Goal: Transaction & Acquisition: Purchase product/service

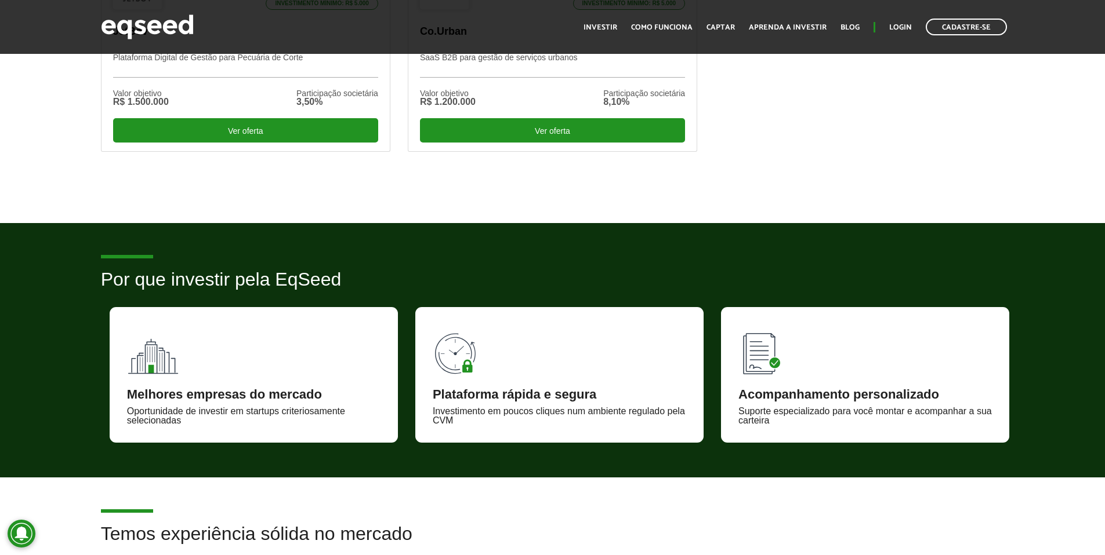
scroll to position [321, 0]
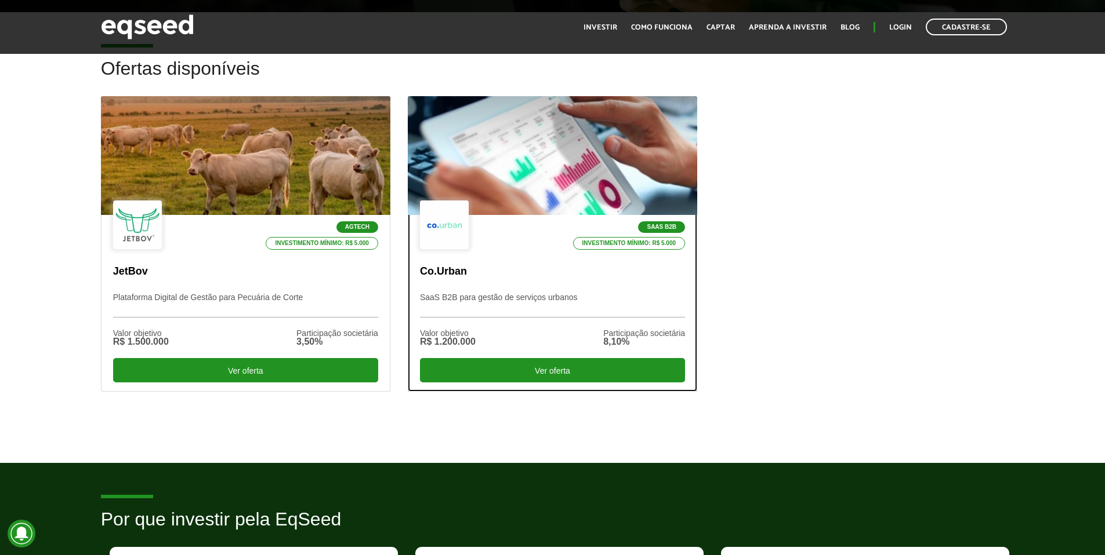
click at [443, 172] on div at bounding box center [552, 156] width 347 height 143
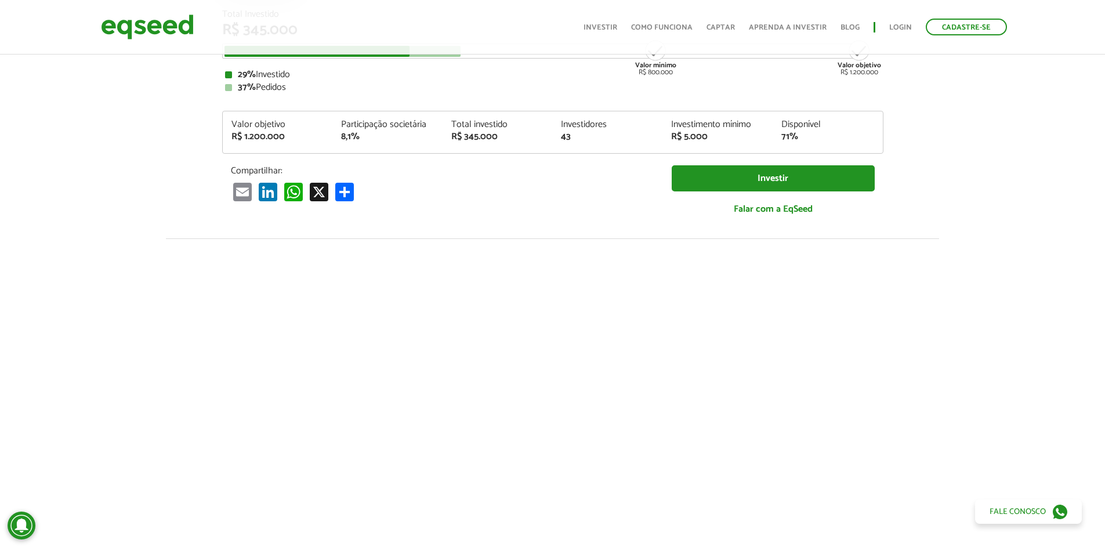
scroll to position [192, 0]
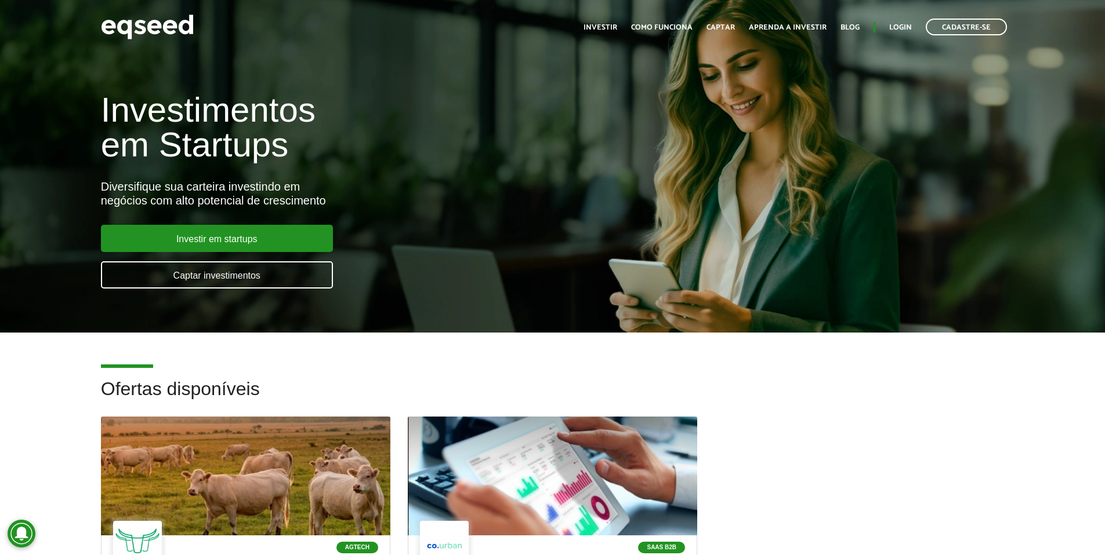
scroll to position [321, 0]
